Goal: Find specific page/section: Find specific page/section

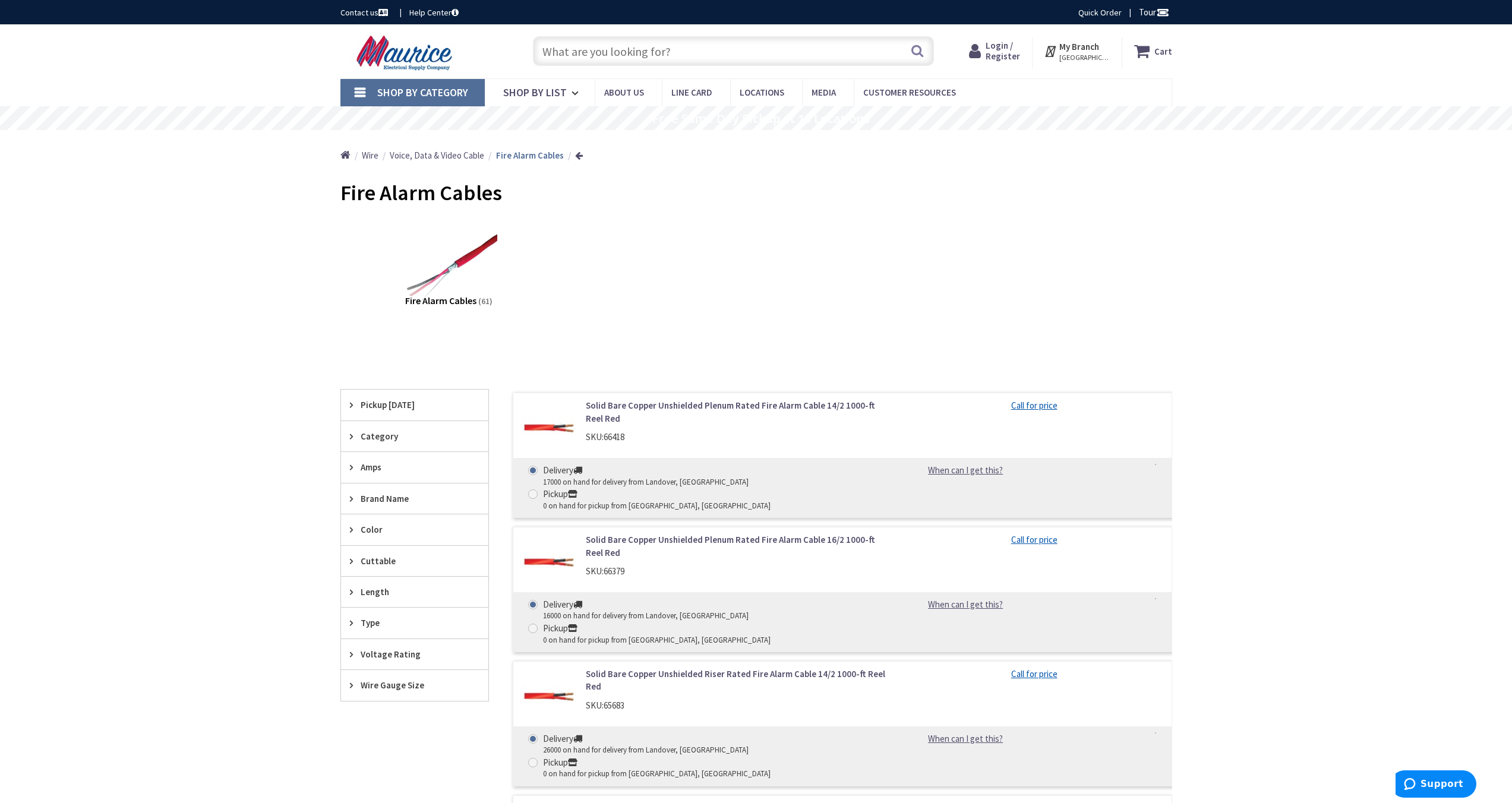
click at [696, 51] on input "text" at bounding box center [734, 51] width 401 height 30
click at [515, 89] on span "Shop By List" at bounding box center [535, 92] width 64 height 14
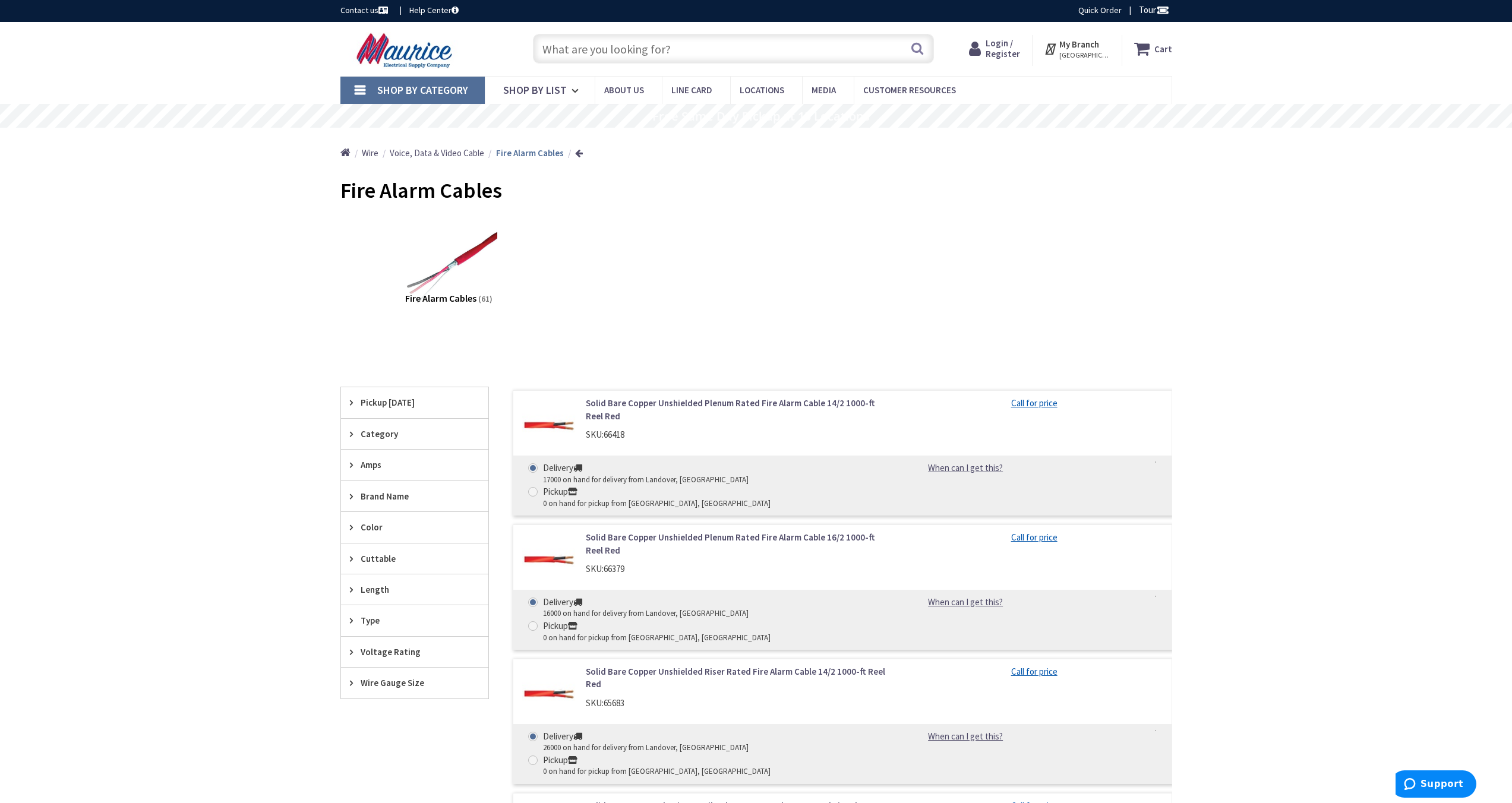
click at [413, 92] on span "Shop By Category" at bounding box center [423, 90] width 91 height 14
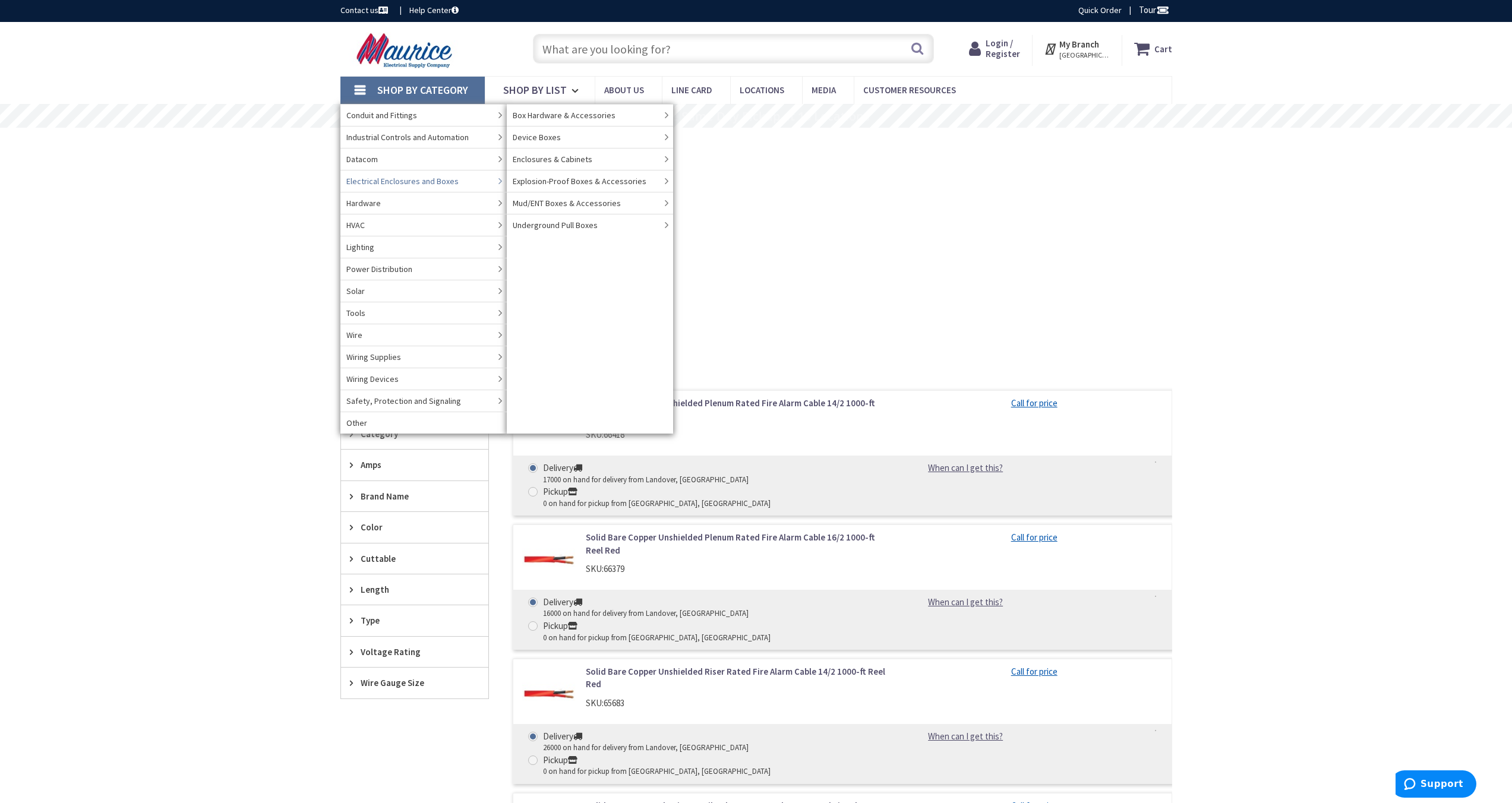
scroll to position [1, 0]
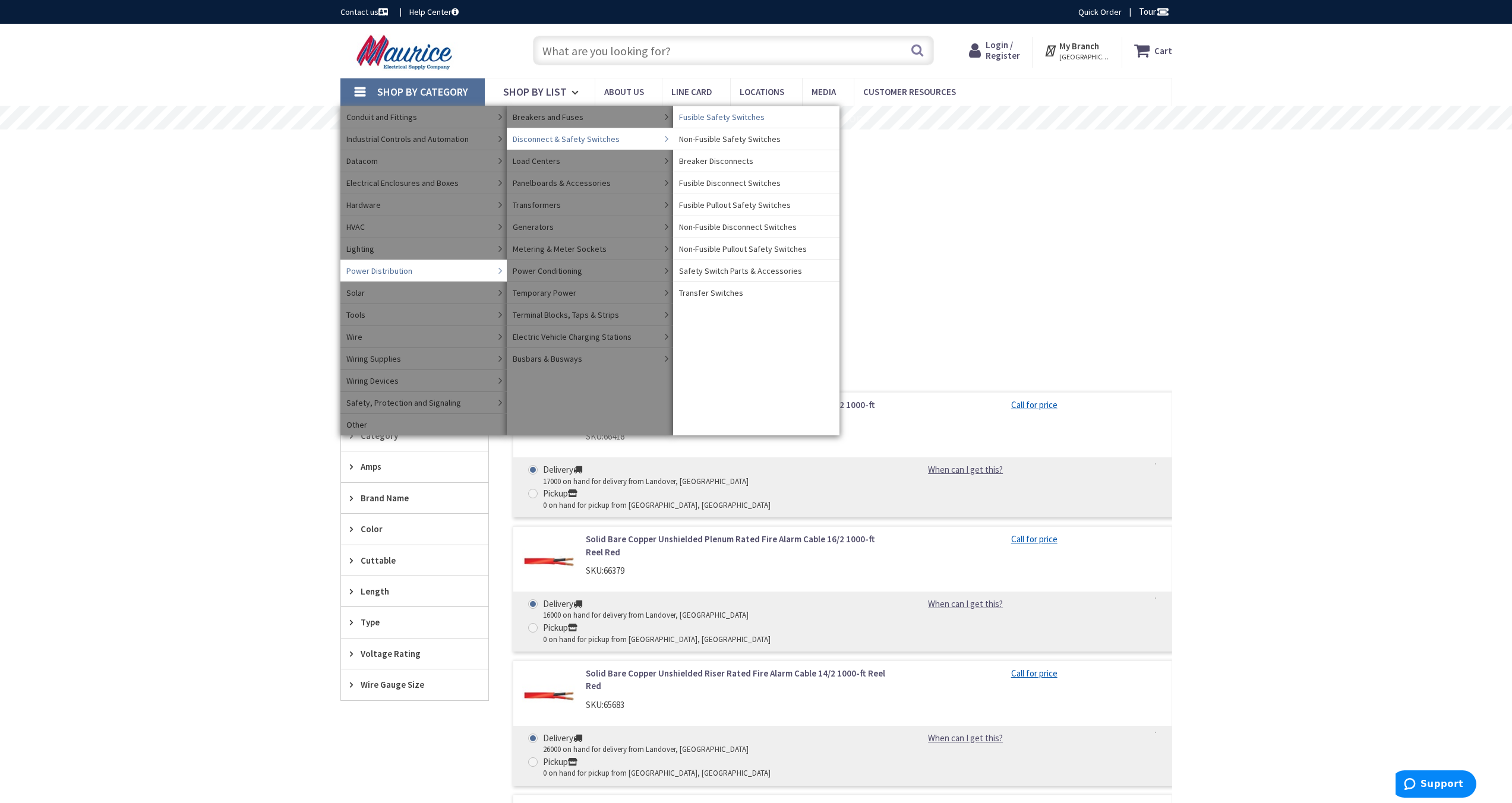
click at [709, 121] on span "Fusible Safety Switches" at bounding box center [722, 117] width 85 height 12
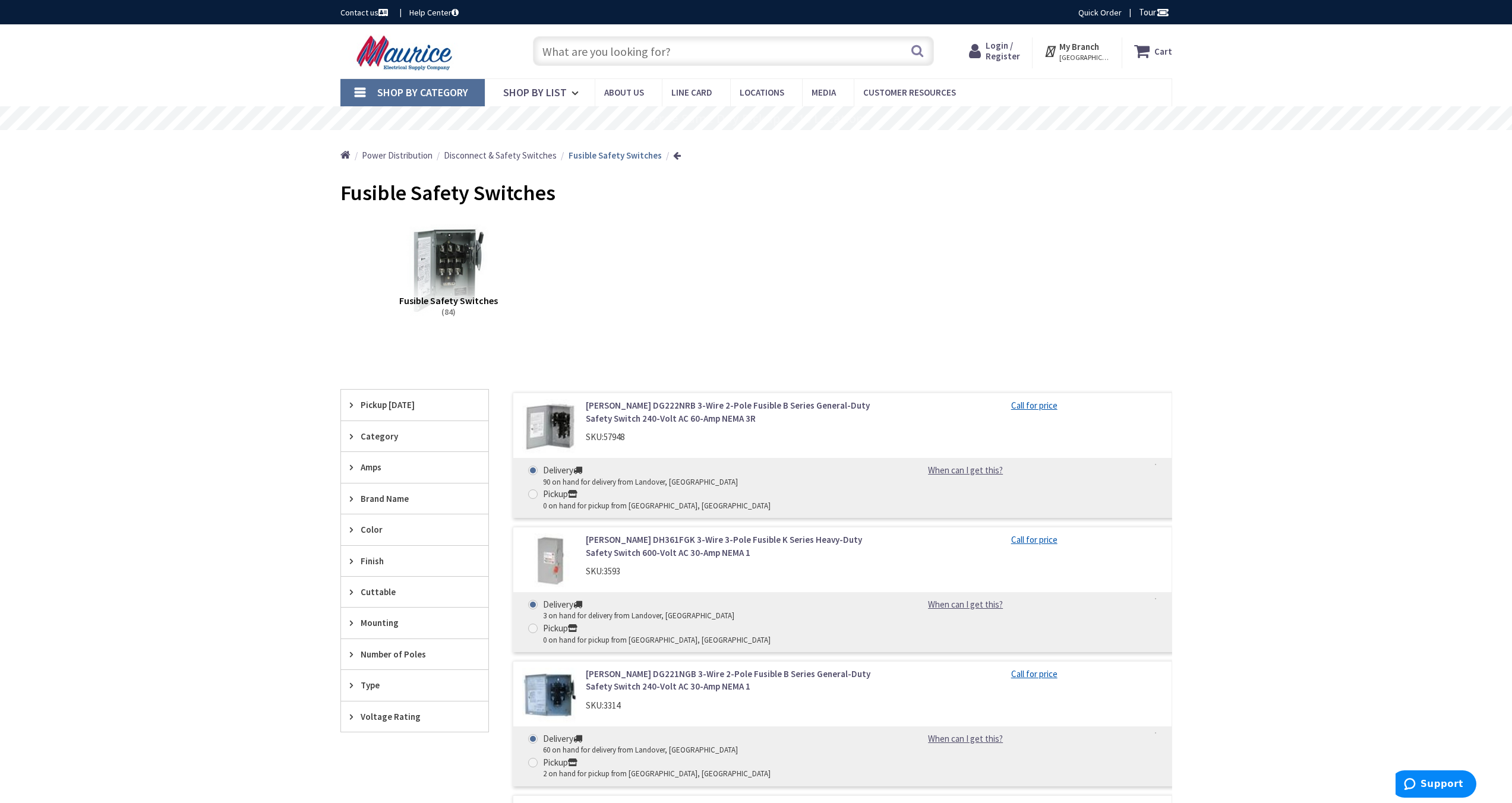
click at [363, 404] on span "Pickup [DATE]" at bounding box center [409, 404] width 96 height 12
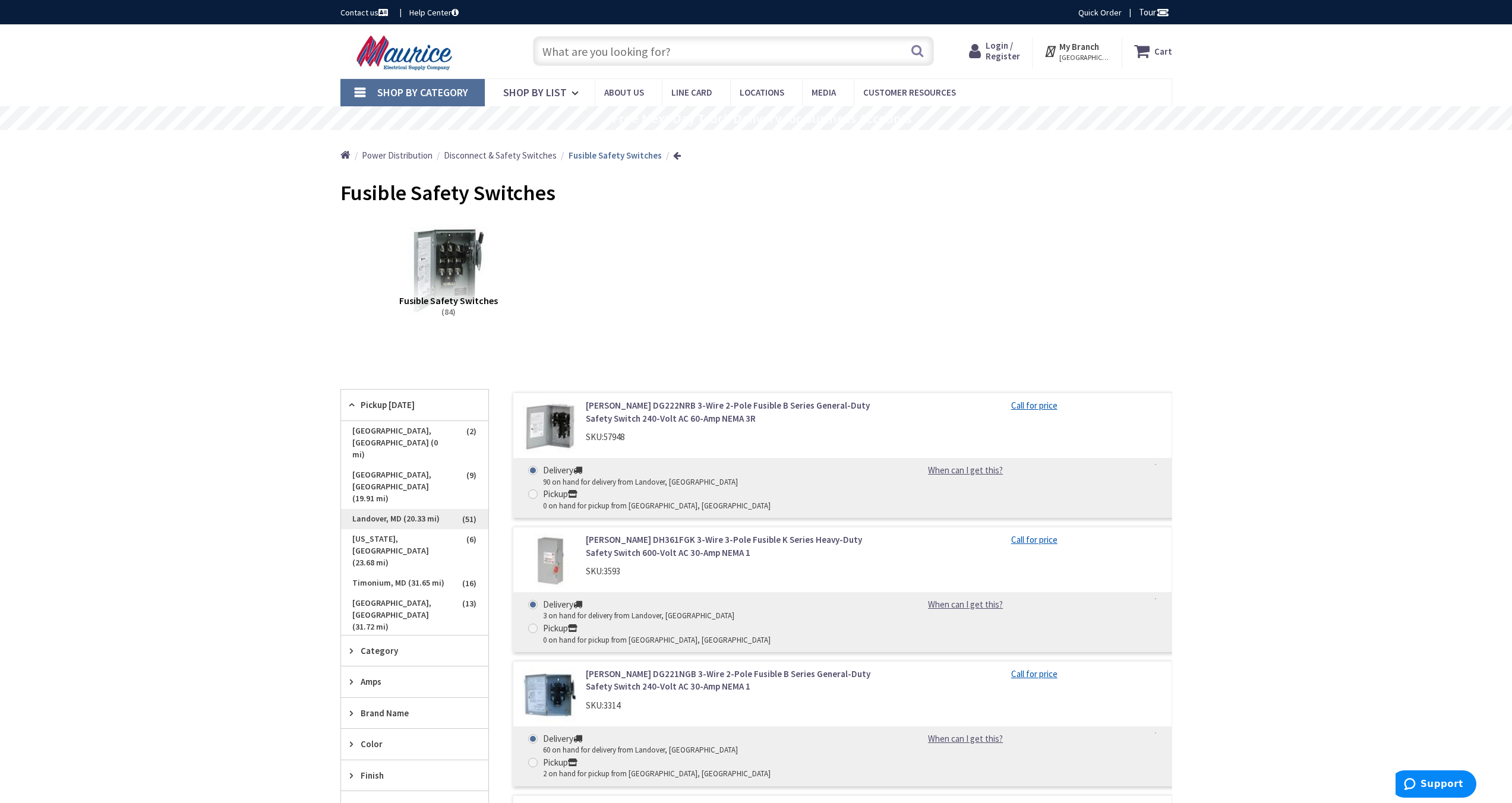
click at [379, 509] on span "Landover, MD (20.33 mi)" at bounding box center [415, 519] width 147 height 20
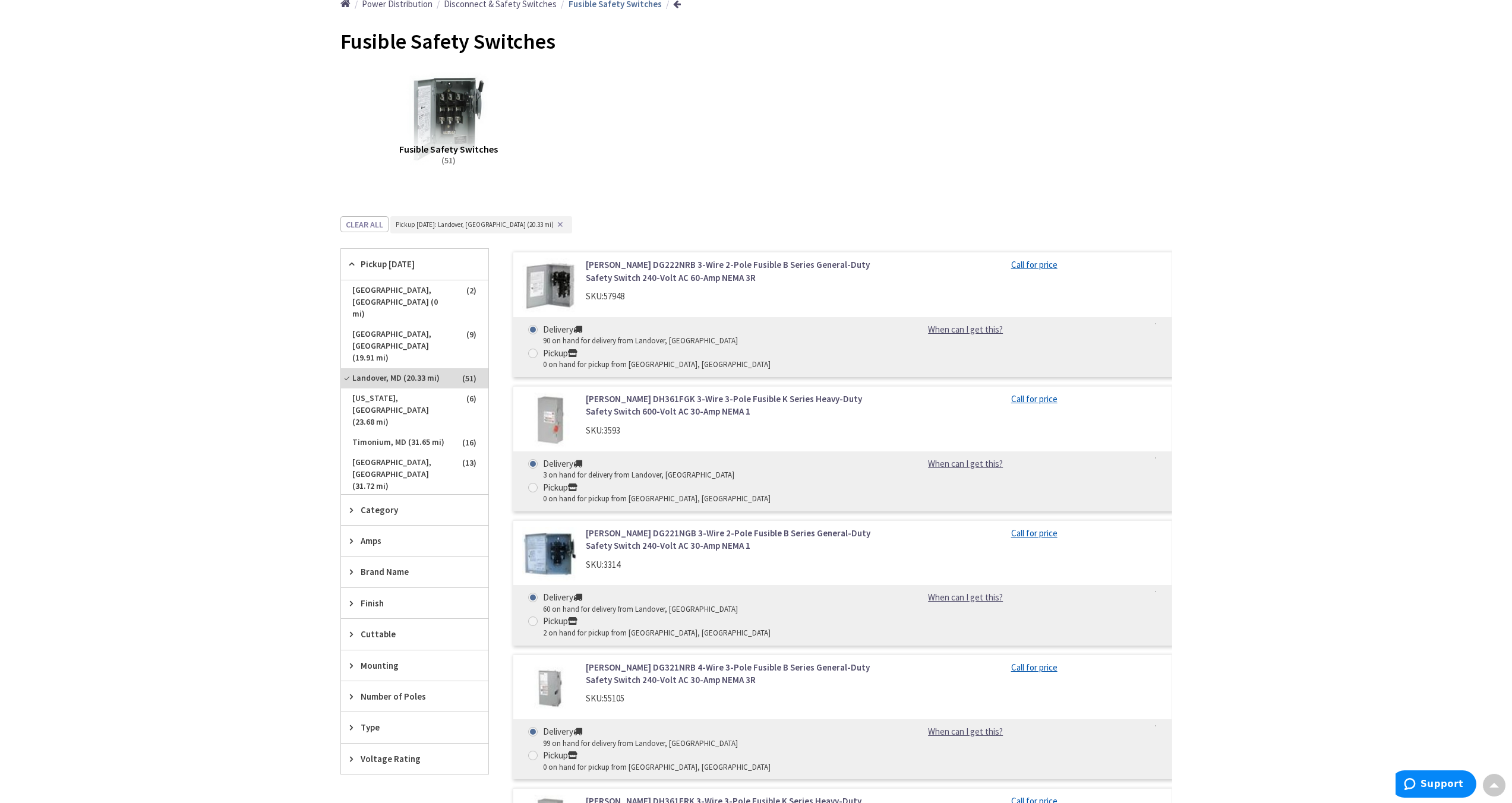
scroll to position [153, 0]
click at [394, 503] on span "Category" at bounding box center [409, 508] width 96 height 12
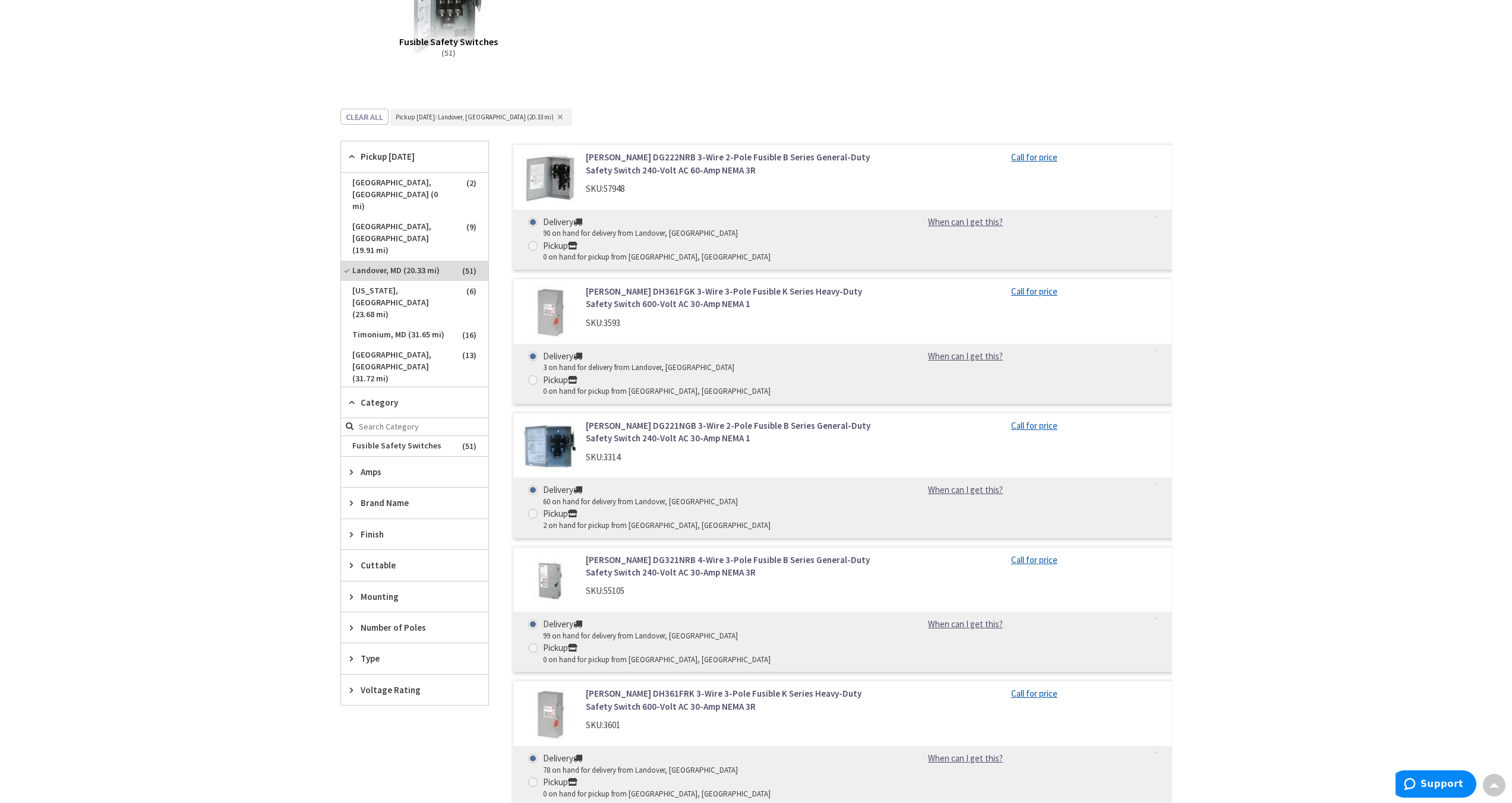
scroll to position [263, 0]
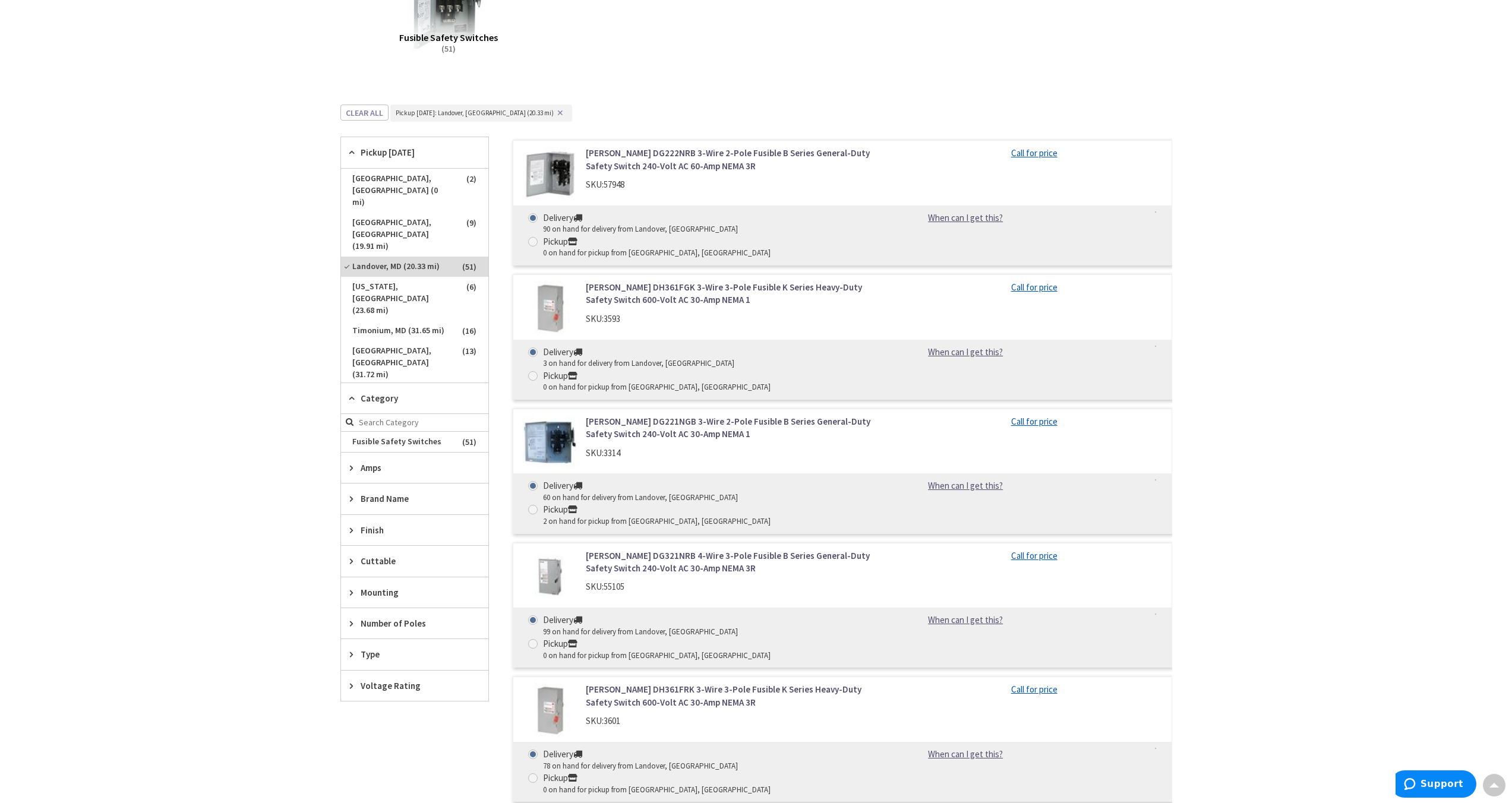
click at [378, 656] on span "Type" at bounding box center [409, 654] width 96 height 12
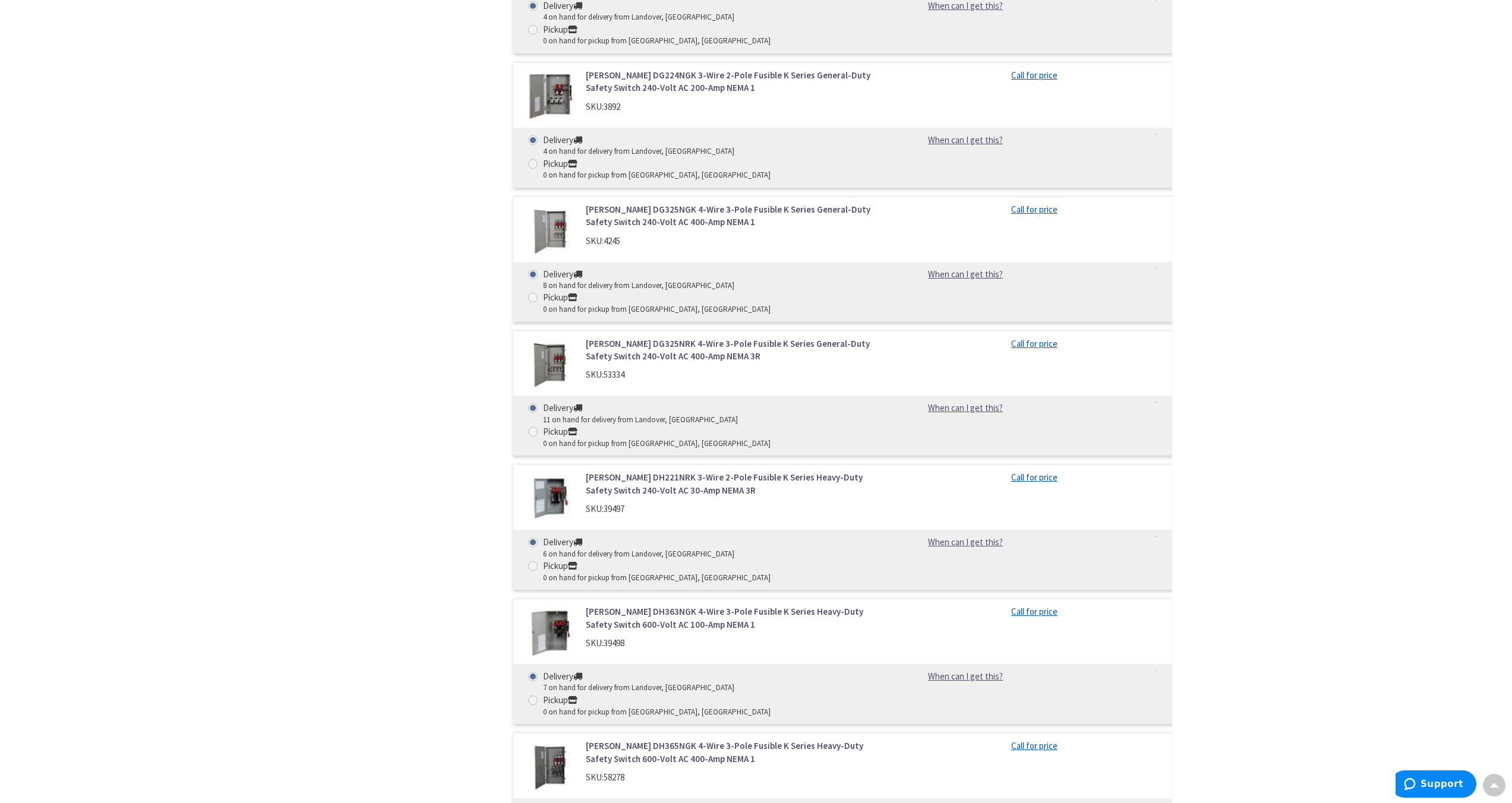
scroll to position [4366, 0]
